Goal: Contribute content: Add original content to the website for others to see

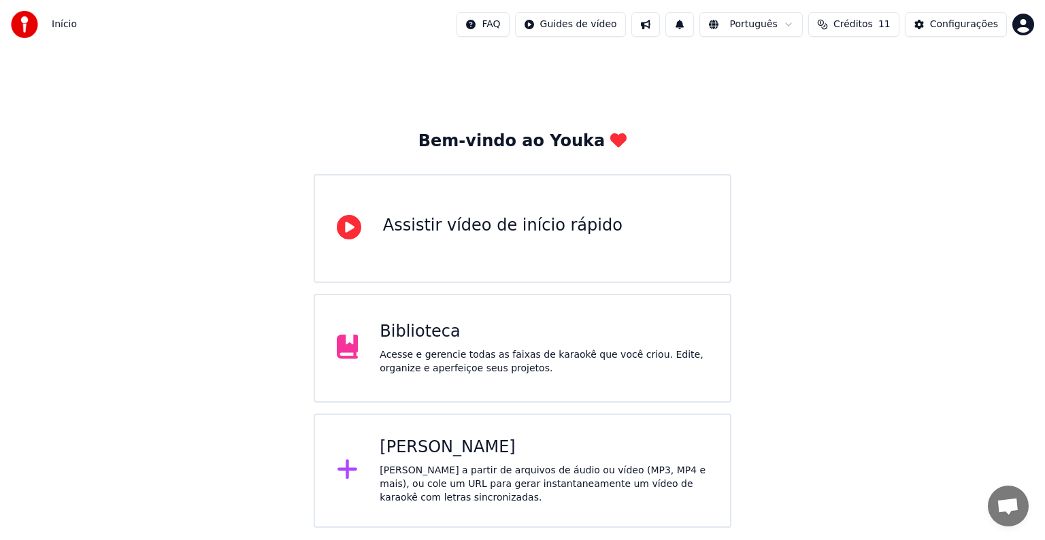
click at [501, 363] on div "Acesse e gerencie todas as faixas de karaokê que você criou. Edite, organize e …" at bounding box center [544, 361] width 328 height 27
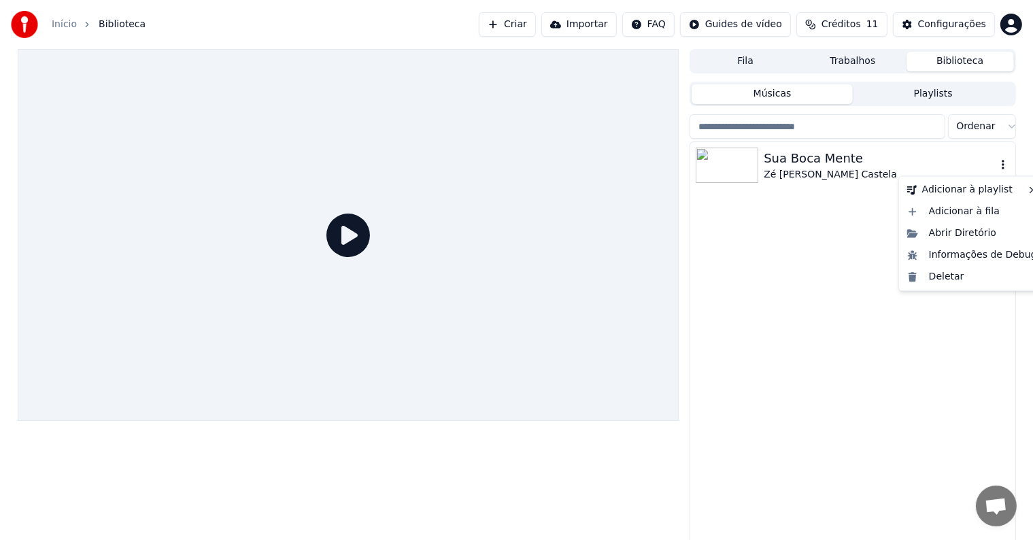
click at [1004, 167] on icon "button" at bounding box center [1003, 164] width 14 height 11
click at [1000, 165] on icon "button" at bounding box center [1003, 164] width 14 height 11
click at [971, 282] on div "Deletar" at bounding box center [972, 277] width 141 height 22
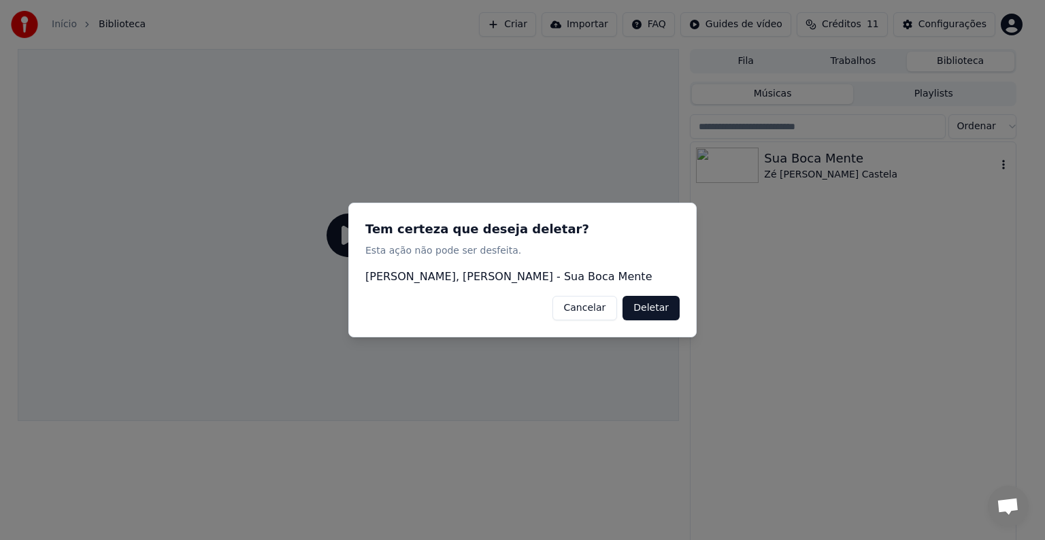
click at [667, 308] on button "Deletar" at bounding box center [650, 308] width 57 height 24
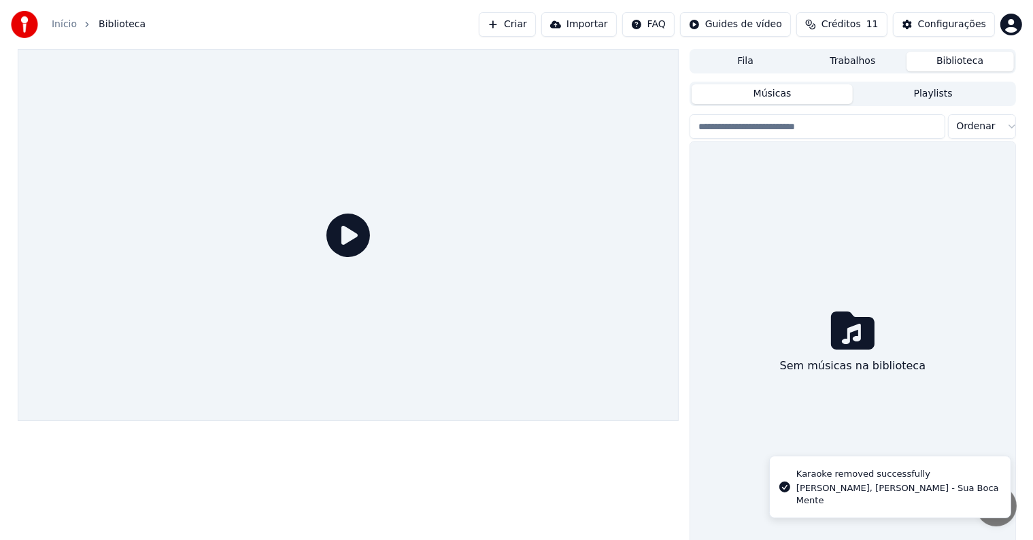
click at [536, 19] on button "Criar" at bounding box center [507, 24] width 57 height 24
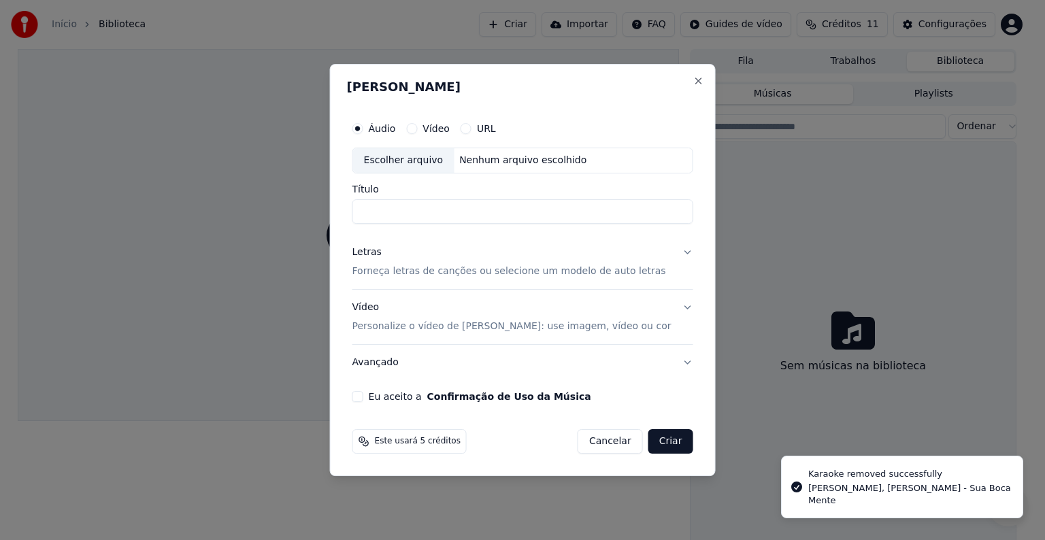
click at [427, 165] on div "Escolher arquivo" at bounding box center [403, 160] width 101 height 24
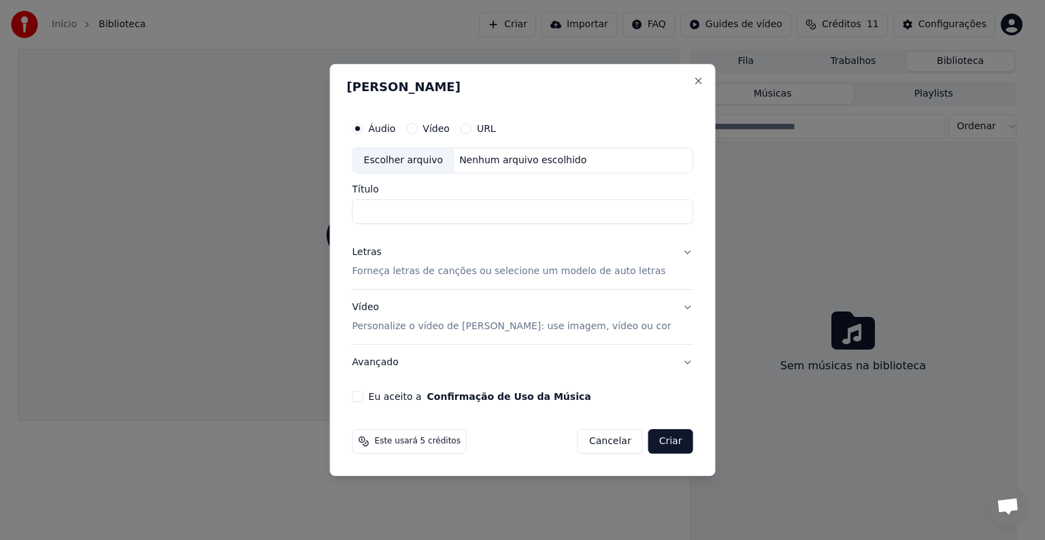
type input "**********"
click at [438, 273] on p "Forneça letras de canções ou selecione um modelo de auto letras" at bounding box center [509, 272] width 314 height 14
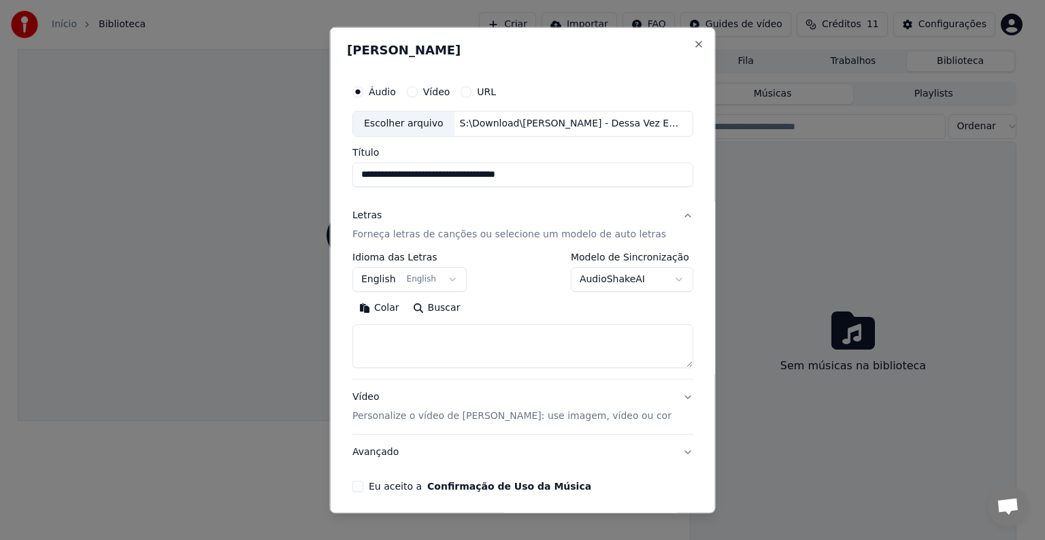
click at [356, 280] on button "English English" at bounding box center [409, 279] width 114 height 24
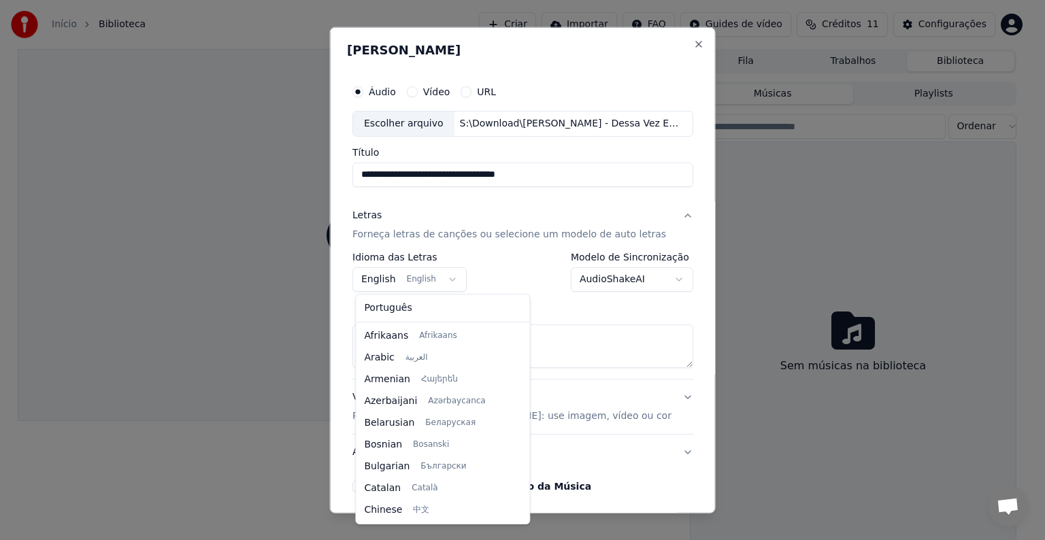
scroll to position [109, 0]
select select "**"
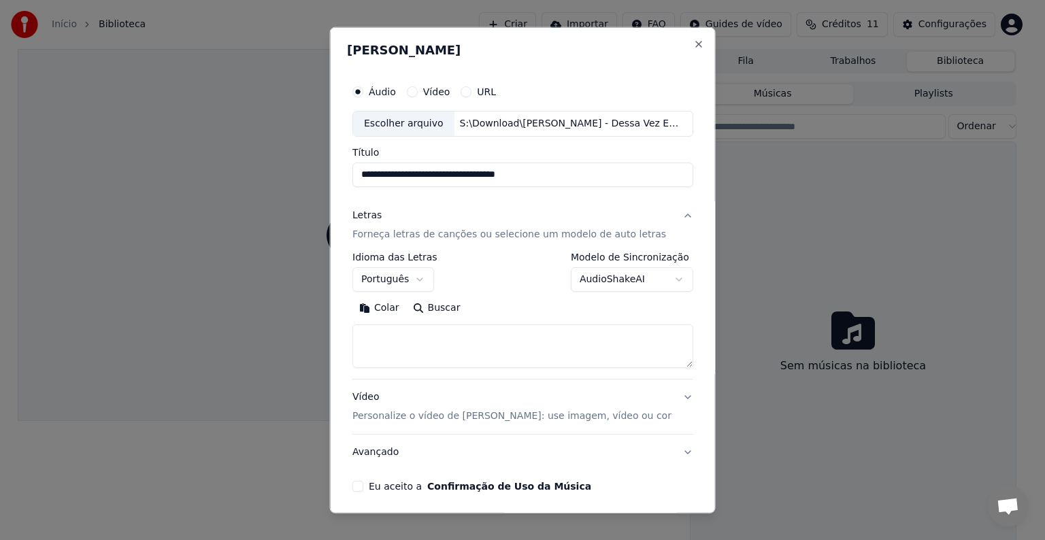
click at [415, 237] on p "Forneça letras de canções ou selecione um modelo de auto letras" at bounding box center [509, 235] width 314 height 14
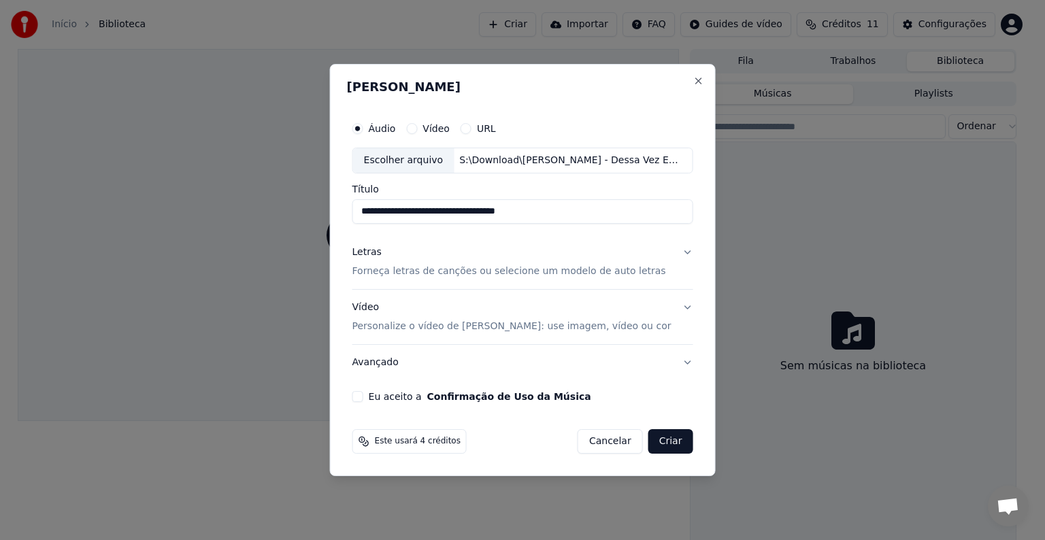
click at [384, 275] on p "Forneça letras de canções ou selecione um modelo de auto letras" at bounding box center [509, 272] width 314 height 14
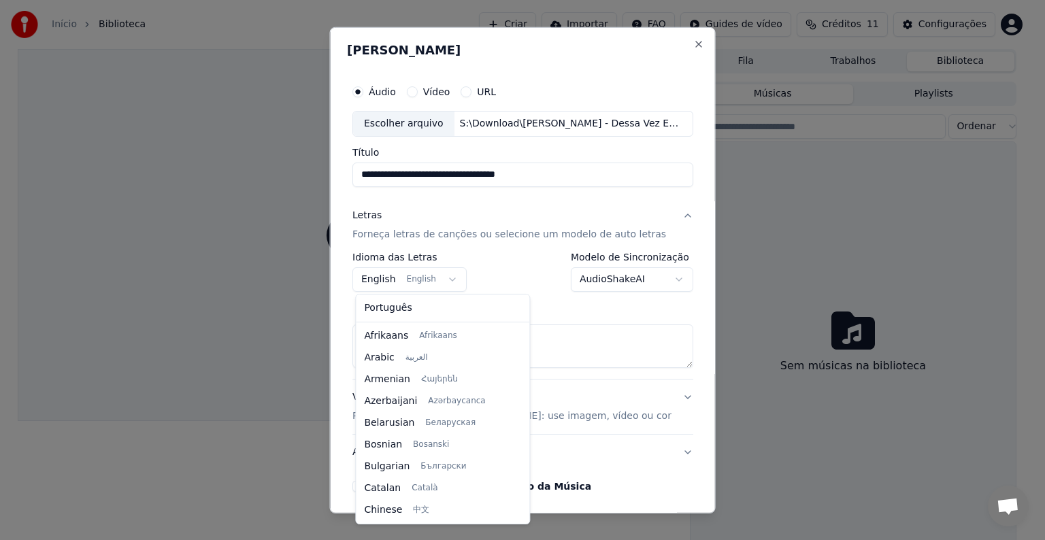
click at [388, 278] on body "**********" at bounding box center [516, 270] width 1033 height 540
select select "**"
drag, startPoint x: 370, startPoint y: 314, endPoint x: 378, endPoint y: 335, distance: 22.0
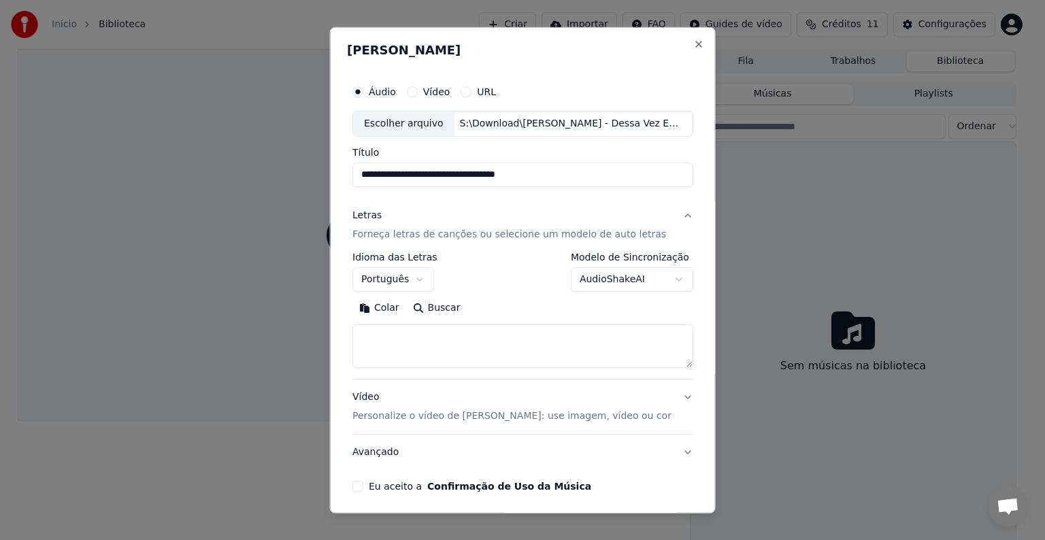
click at [382, 345] on textarea at bounding box center [522, 346] width 341 height 44
paste textarea "**********"
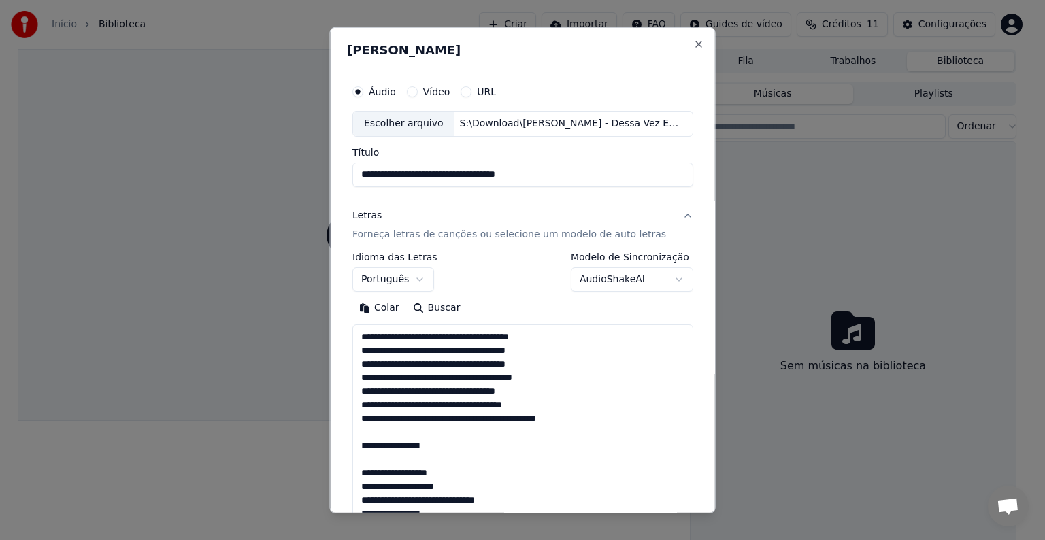
scroll to position [683, 0]
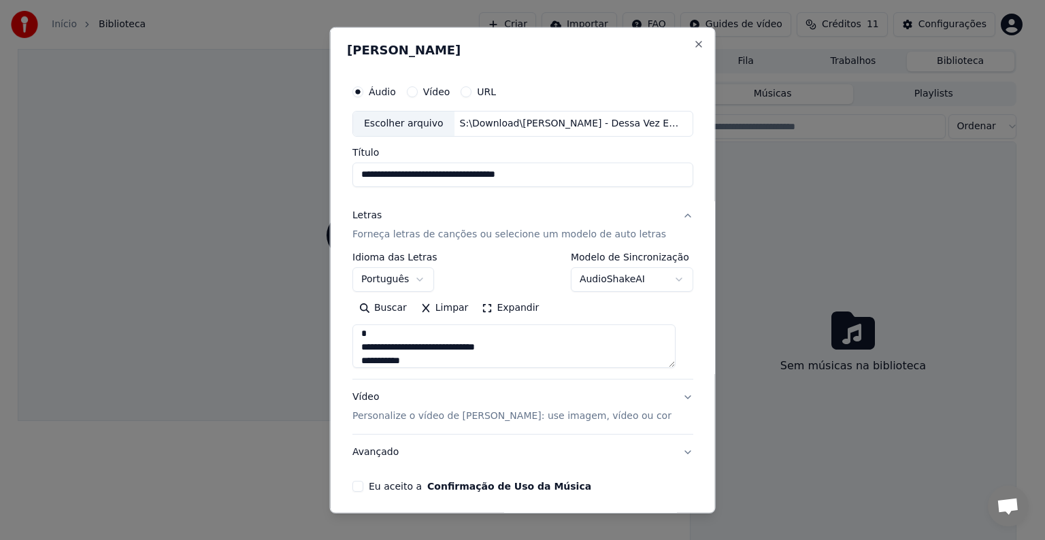
type textarea "**********"
click at [522, 418] on p "Personalize o vídeo de [PERSON_NAME]: use imagem, vídeo ou cor" at bounding box center [511, 416] width 319 height 14
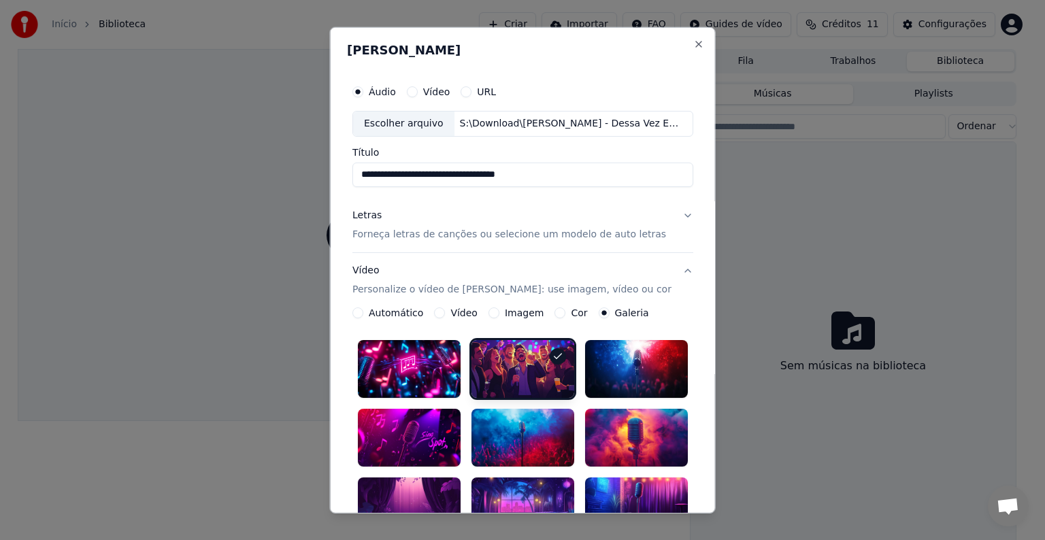
click at [514, 311] on label "Imagem" at bounding box center [523, 313] width 39 height 10
click at [499, 311] on button "Imagem" at bounding box center [493, 312] width 11 height 11
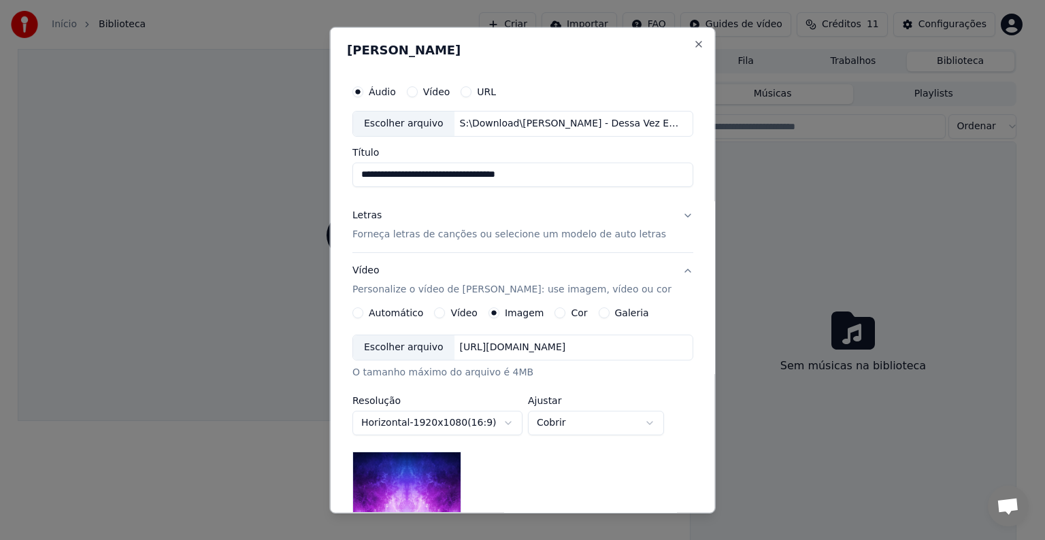
click at [418, 353] on div "Escolher arquivo" at bounding box center [403, 347] width 101 height 24
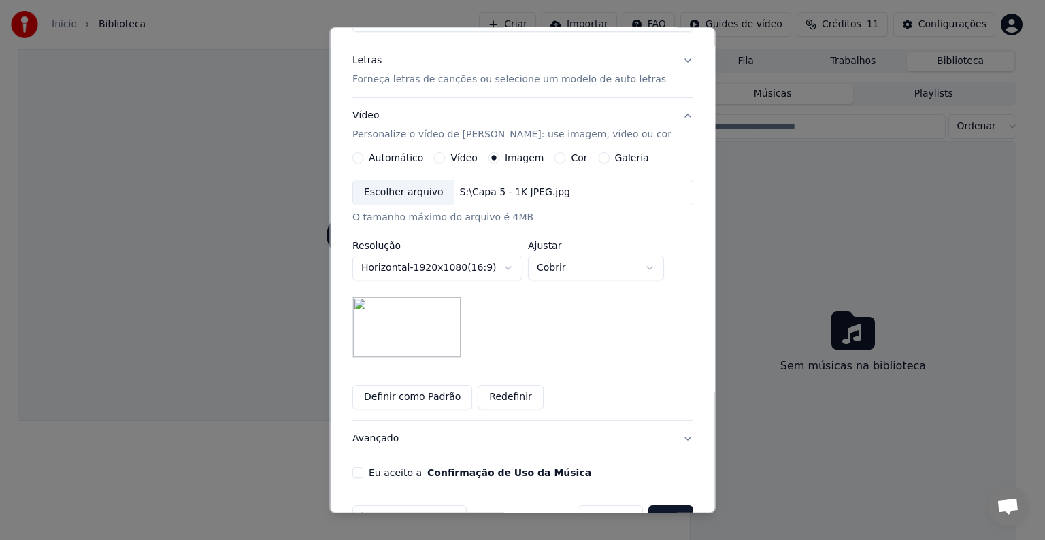
scroll to position [169, 0]
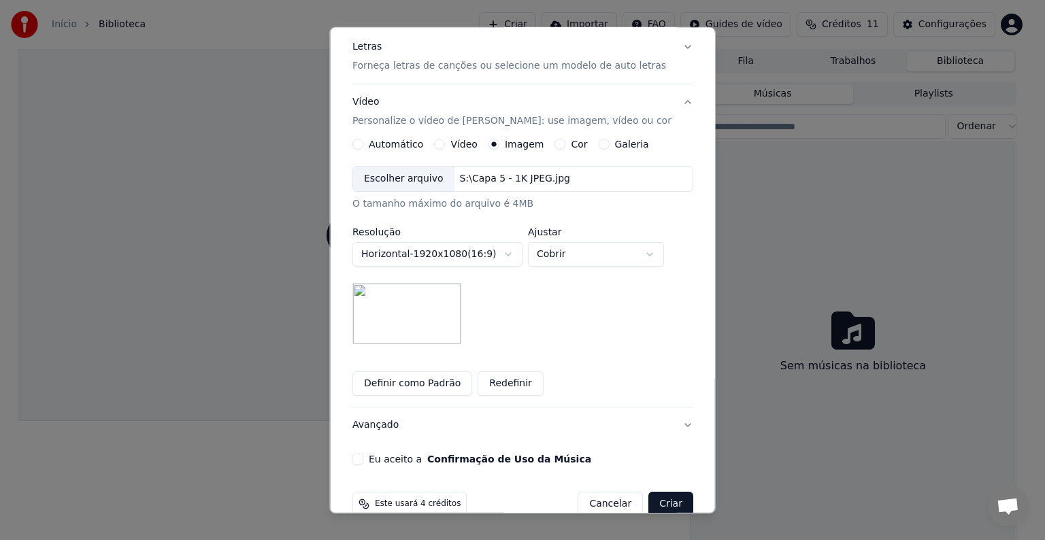
click at [358, 459] on button "Eu aceito a Confirmação de Uso da Música" at bounding box center [357, 459] width 11 height 11
click at [371, 426] on button "Avançado" at bounding box center [522, 424] width 341 height 35
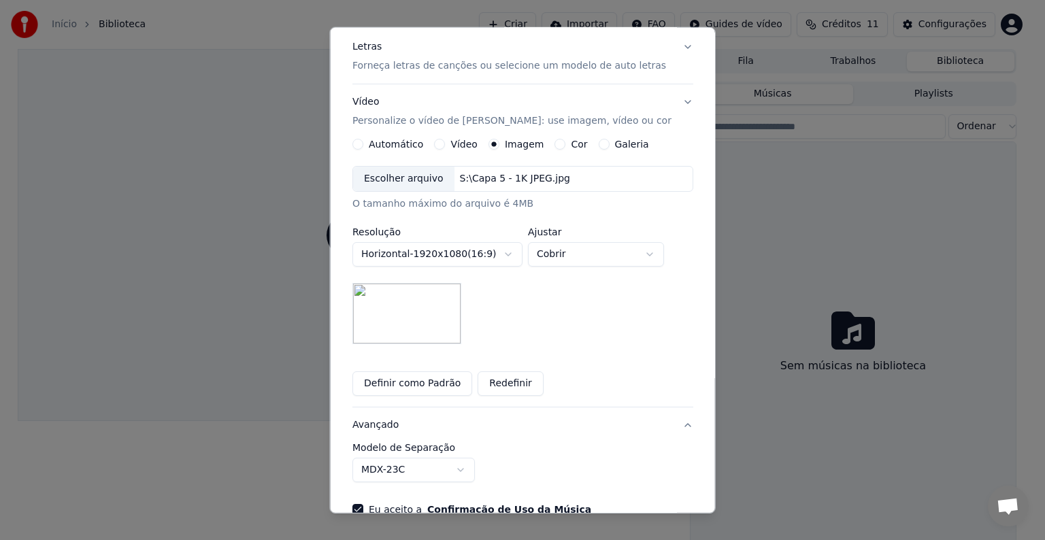
scroll to position [0, 0]
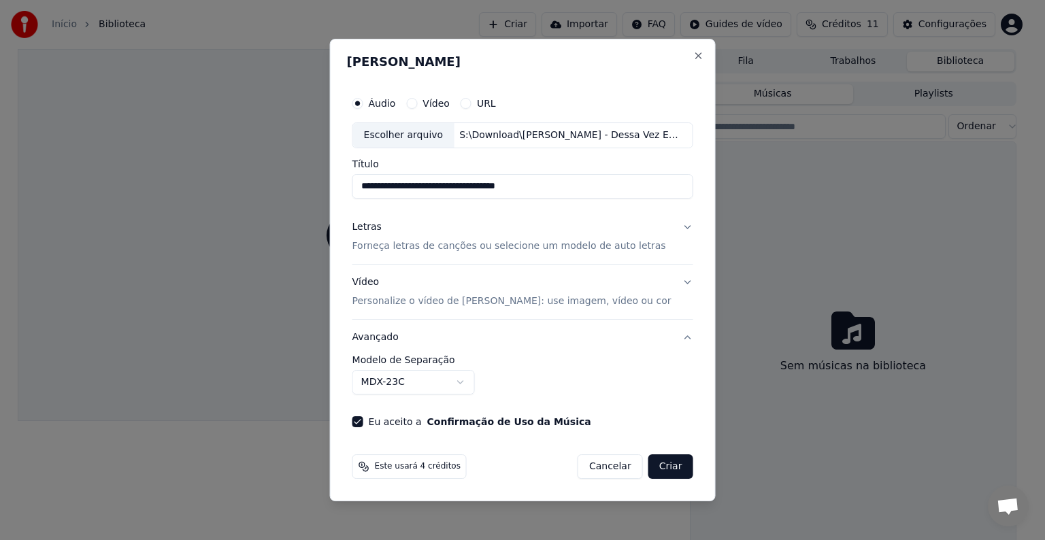
click at [399, 384] on body "**********" at bounding box center [516, 270] width 1033 height 540
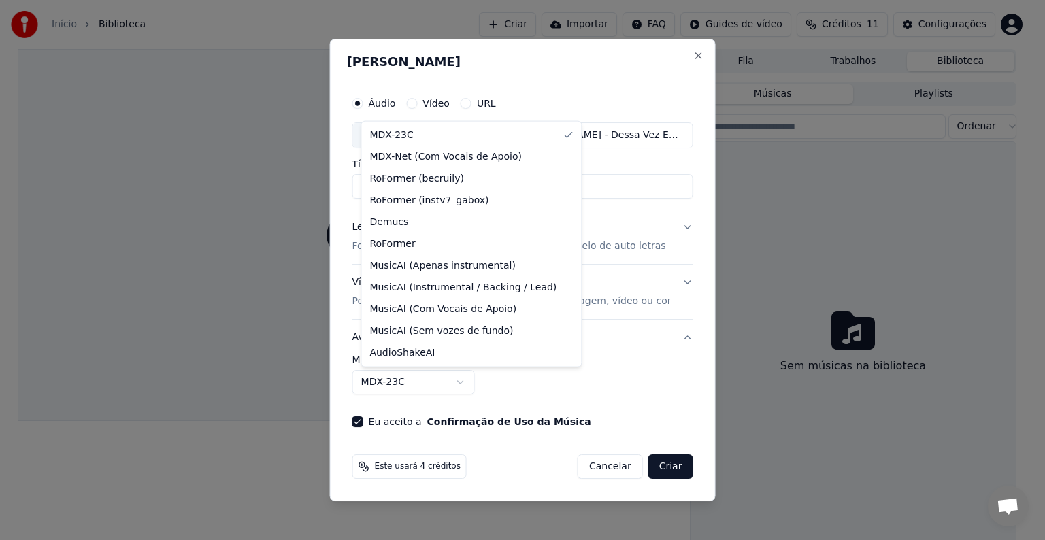
click at [399, 384] on body "**********" at bounding box center [516, 270] width 1033 height 540
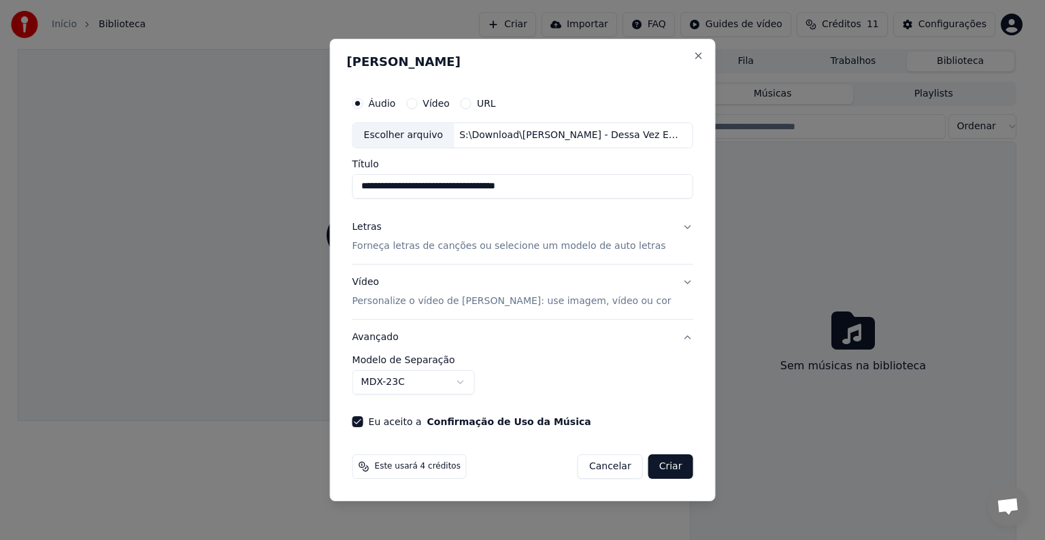
click at [448, 244] on p "Forneça letras de canções ou selecione um modelo de auto letras" at bounding box center [509, 246] width 314 height 14
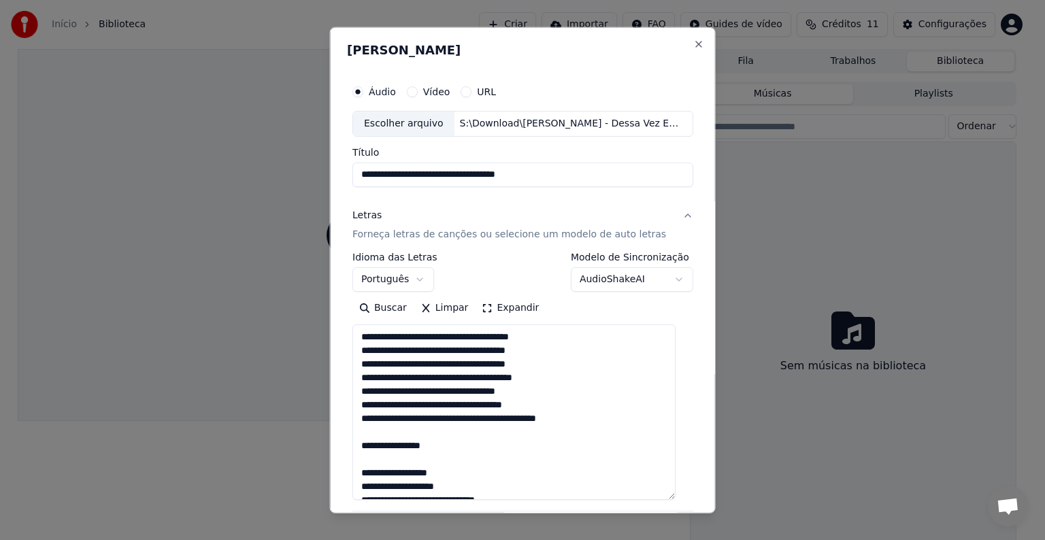
drag, startPoint x: 675, startPoint y: 364, endPoint x: 707, endPoint y: 416, distance: 61.4
click at [660, 495] on textarea at bounding box center [513, 411] width 323 height 175
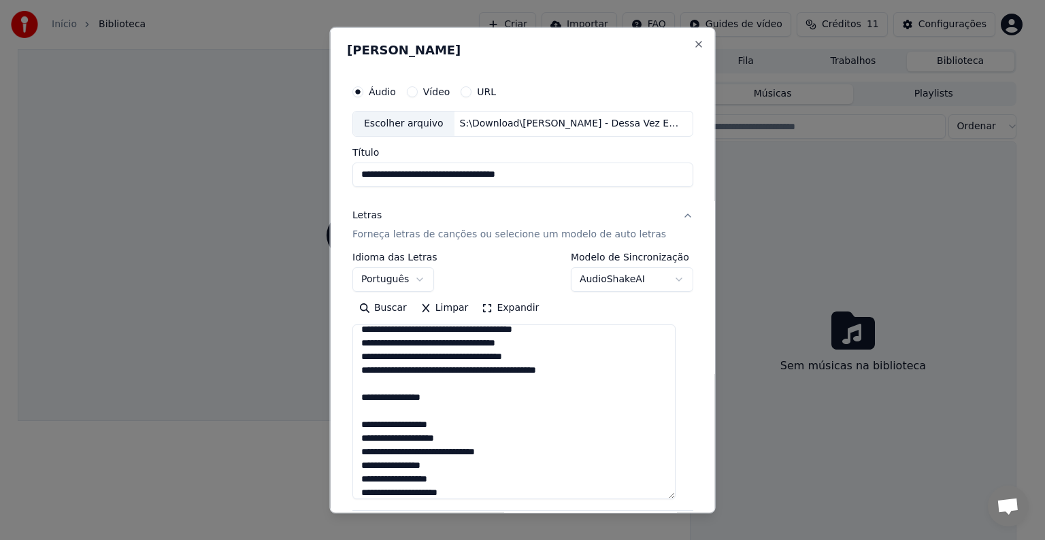
scroll to position [68, 0]
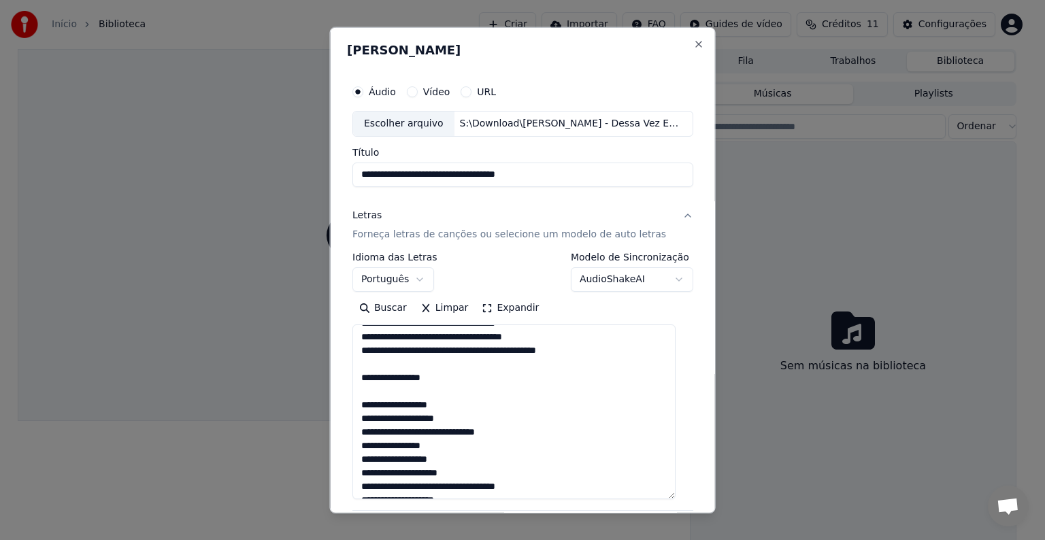
click at [365, 400] on textarea at bounding box center [513, 411] width 323 height 175
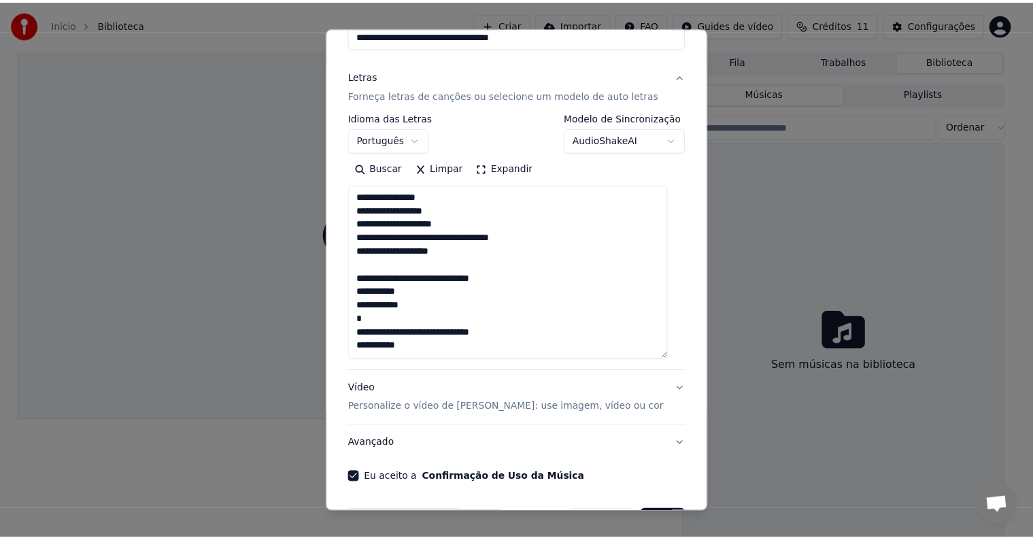
scroll to position [183, 0]
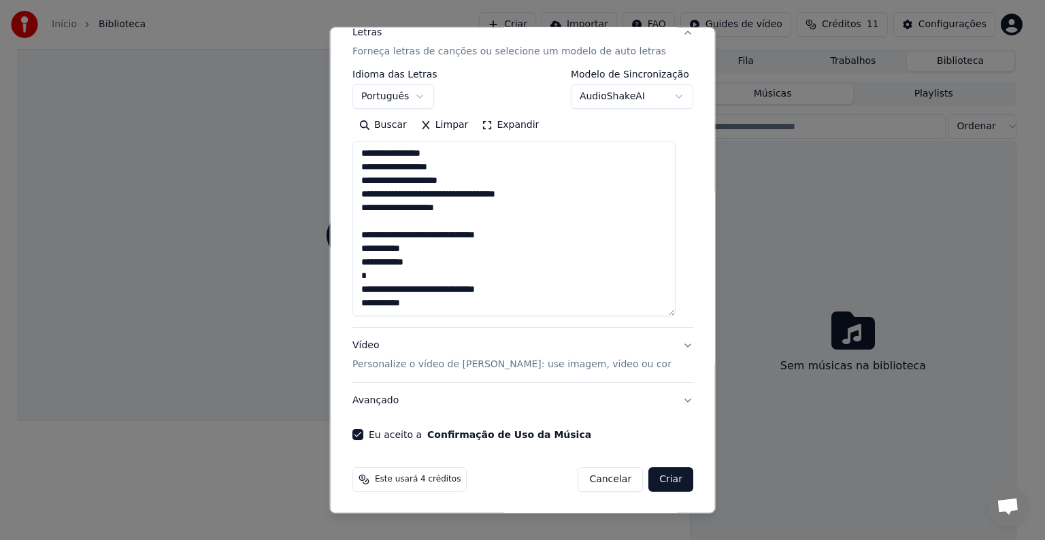
type textarea "**********"
click at [666, 477] on button "Criar" at bounding box center [670, 479] width 45 height 24
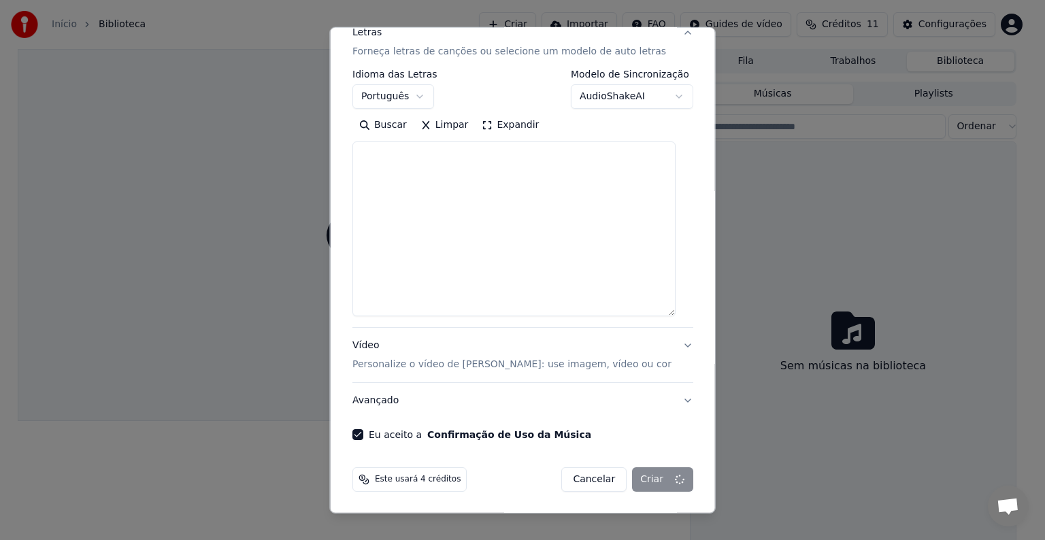
select select
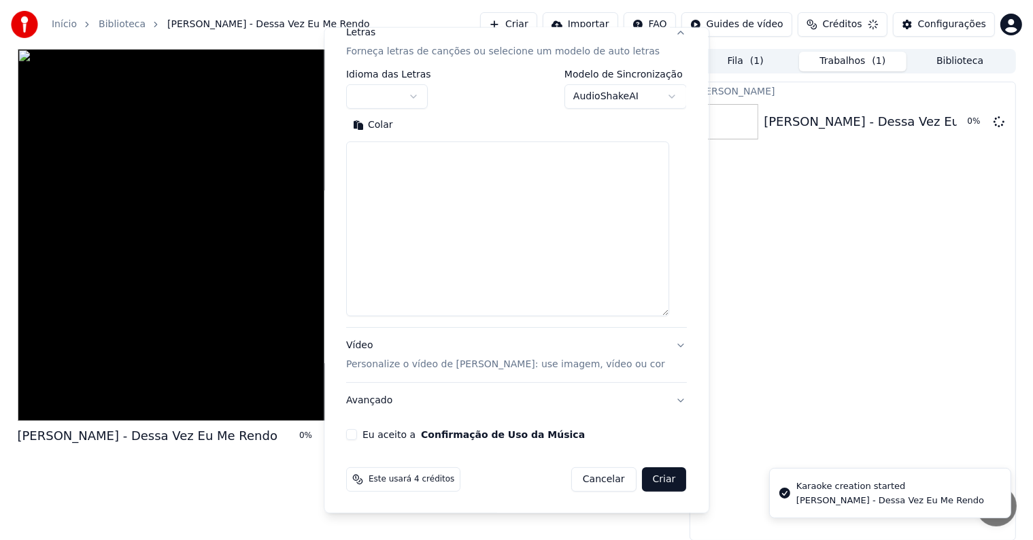
scroll to position [0, 0]
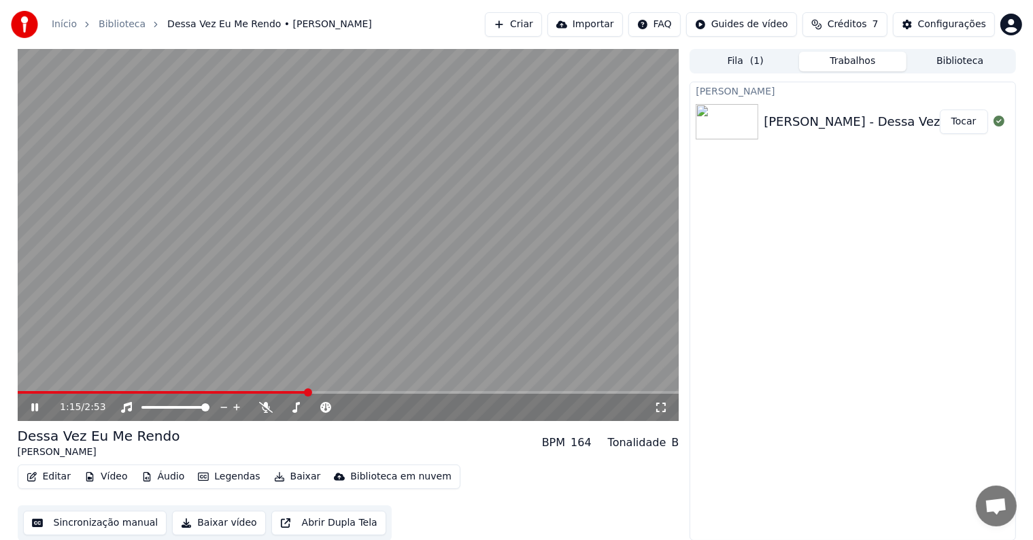
click at [31, 409] on icon at bounding box center [34, 407] width 7 height 8
click at [28, 400] on div "1:16 / 2:53" at bounding box center [349, 407] width 662 height 27
click at [29, 409] on icon at bounding box center [45, 407] width 32 height 11
click at [27, 411] on div "1:25 / 2:53" at bounding box center [348, 408] width 651 height 14
click at [33, 407] on icon at bounding box center [34, 407] width 7 height 8
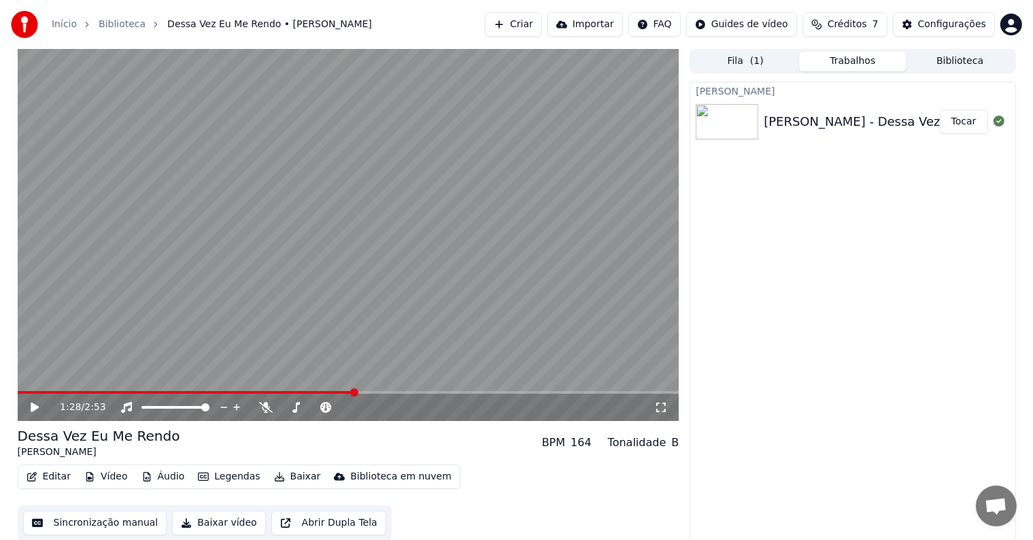
click at [24, 410] on div "1:28 / 2:53" at bounding box center [348, 408] width 651 height 14
click at [35, 408] on icon at bounding box center [35, 408] width 8 height 10
click at [29, 404] on icon at bounding box center [45, 407] width 32 height 11
click at [213, 528] on button "Baixar vídeo" at bounding box center [218, 523] width 93 height 24
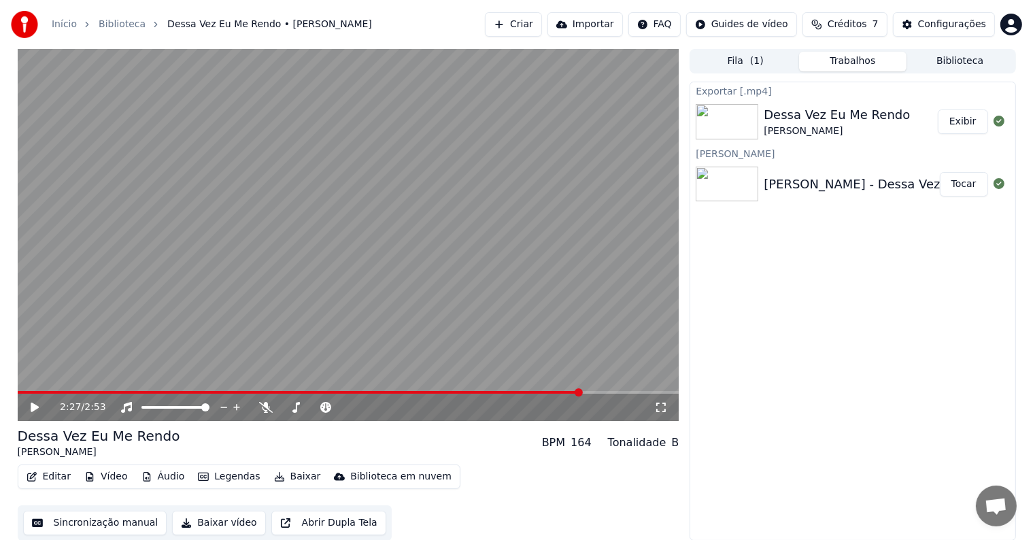
click at [961, 119] on button "Exibir" at bounding box center [963, 121] width 50 height 24
